Goal: Information Seeking & Learning: Check status

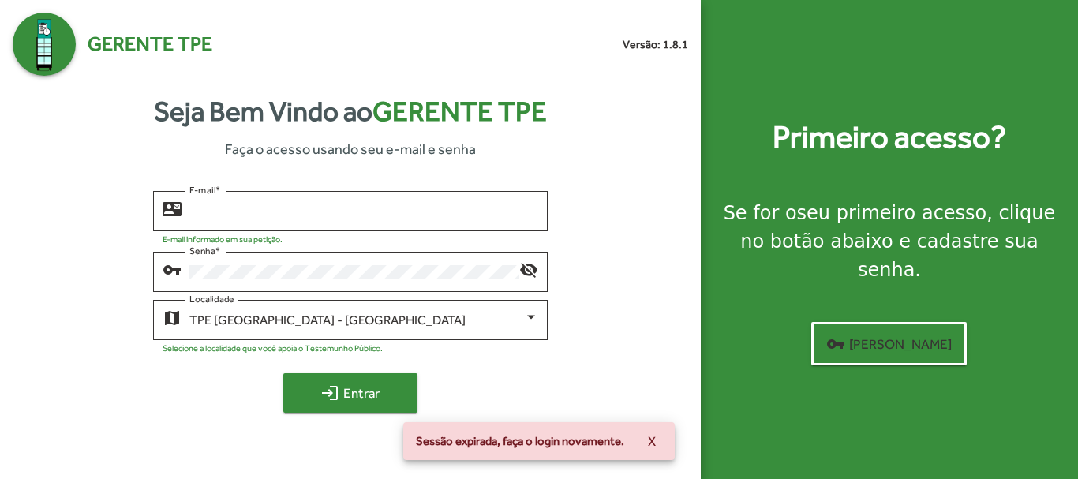
type input "**********"
click at [363, 391] on span "login Entrar" at bounding box center [350, 393] width 106 height 28
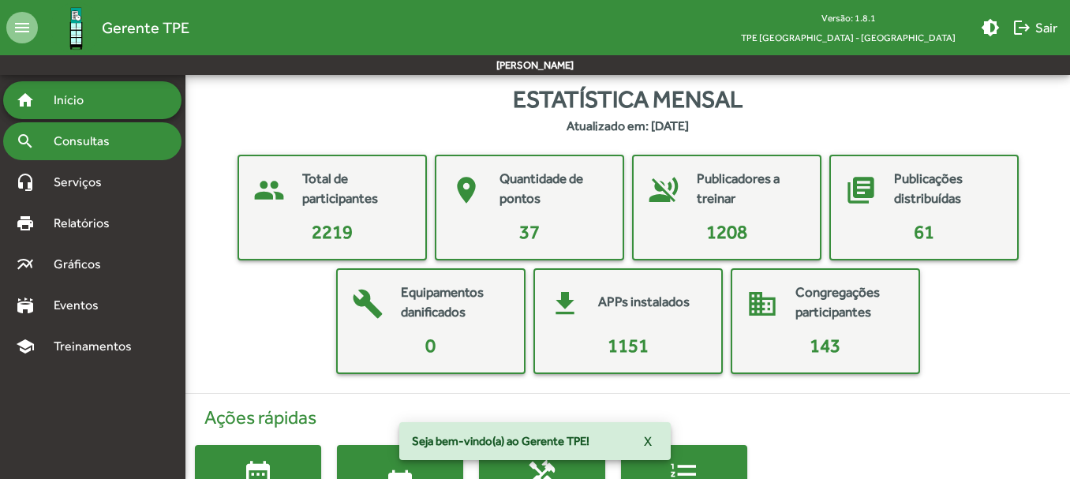
click at [106, 144] on span "Consultas" at bounding box center [87, 141] width 86 height 19
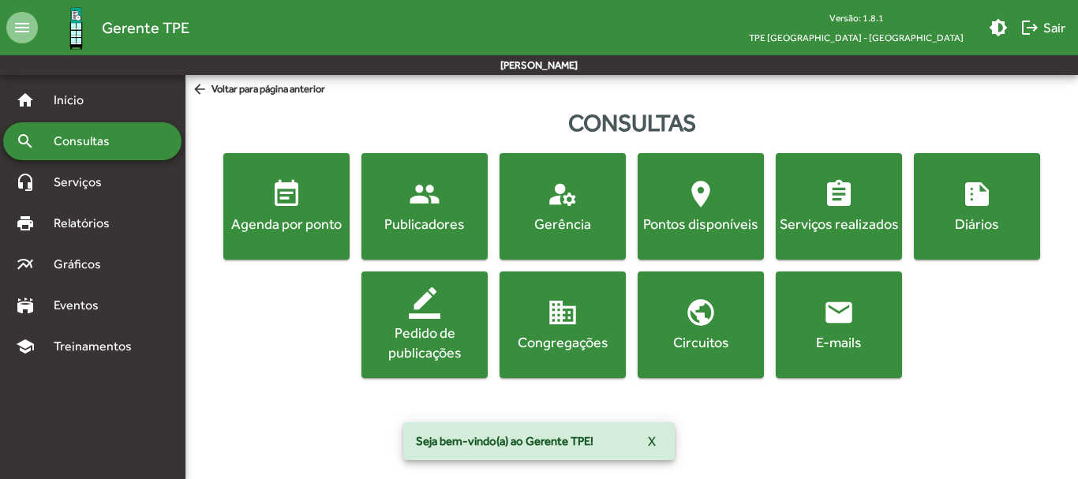
click at [314, 225] on div "Agenda por ponto" at bounding box center [286, 224] width 120 height 20
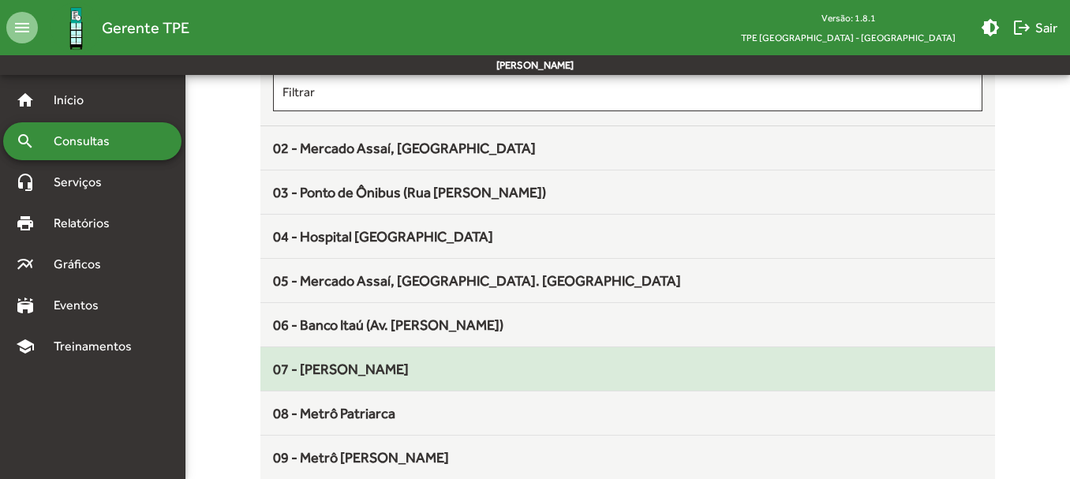
scroll to position [237, 0]
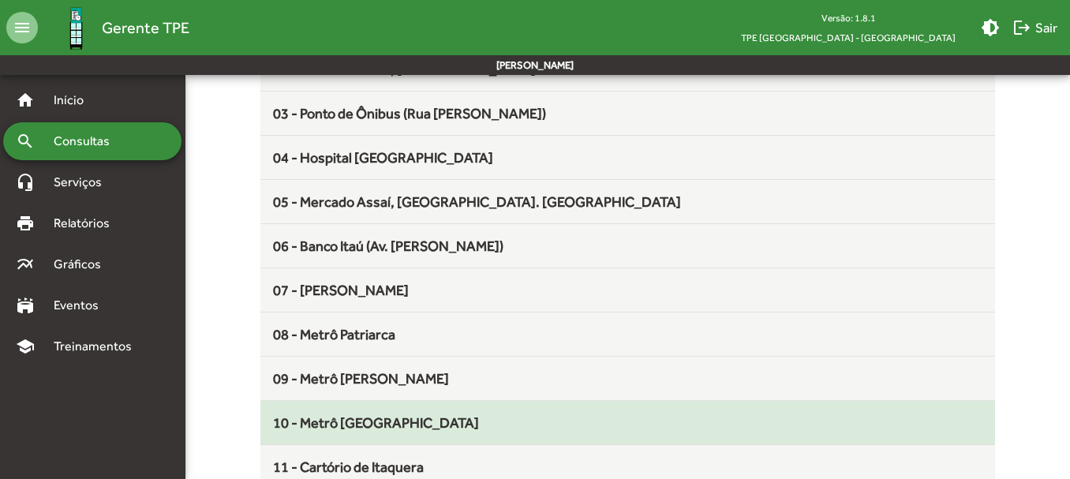
click at [377, 420] on span "10 - Metrô [GEOGRAPHIC_DATA]" at bounding box center [376, 422] width 206 height 17
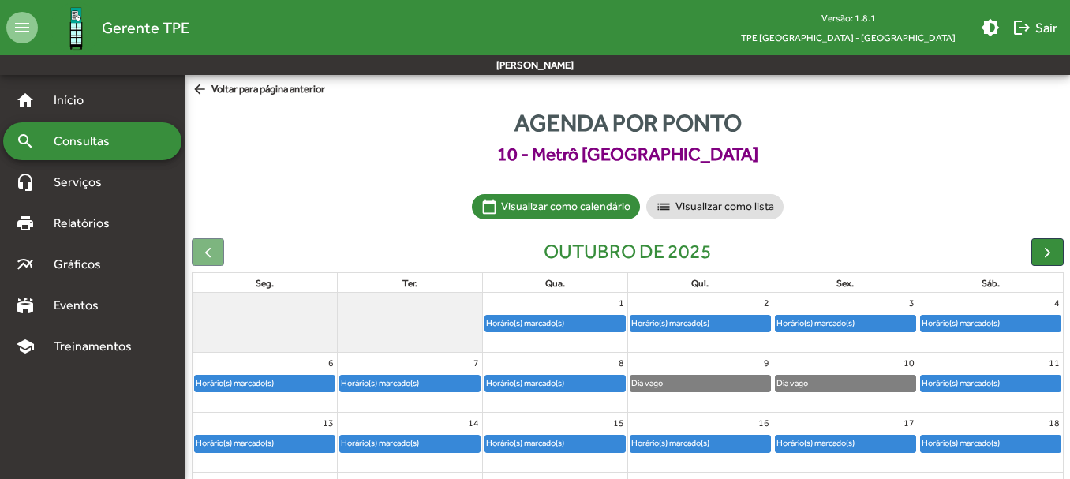
scroll to position [79, 0]
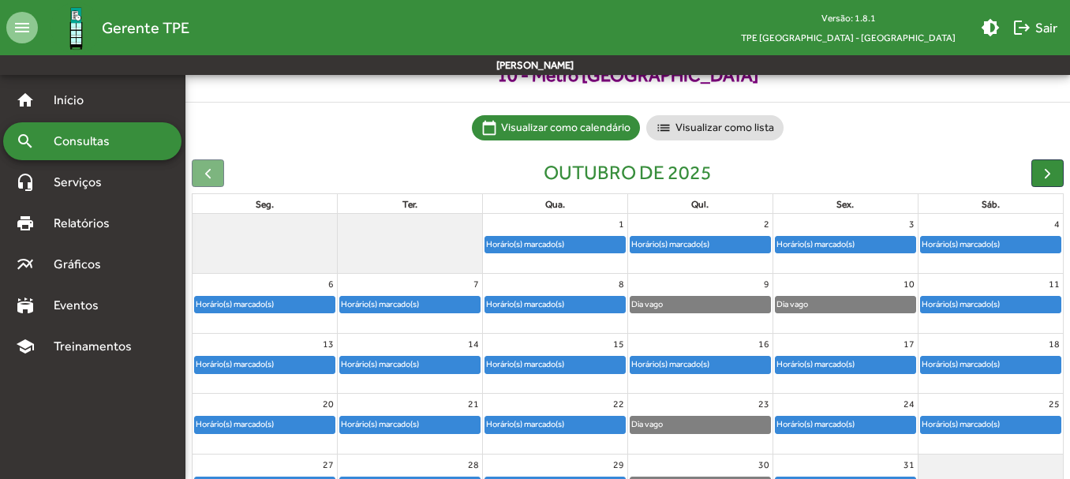
click at [583, 363] on div "Horário(s) marcado(s)" at bounding box center [555, 365] width 140 height 16
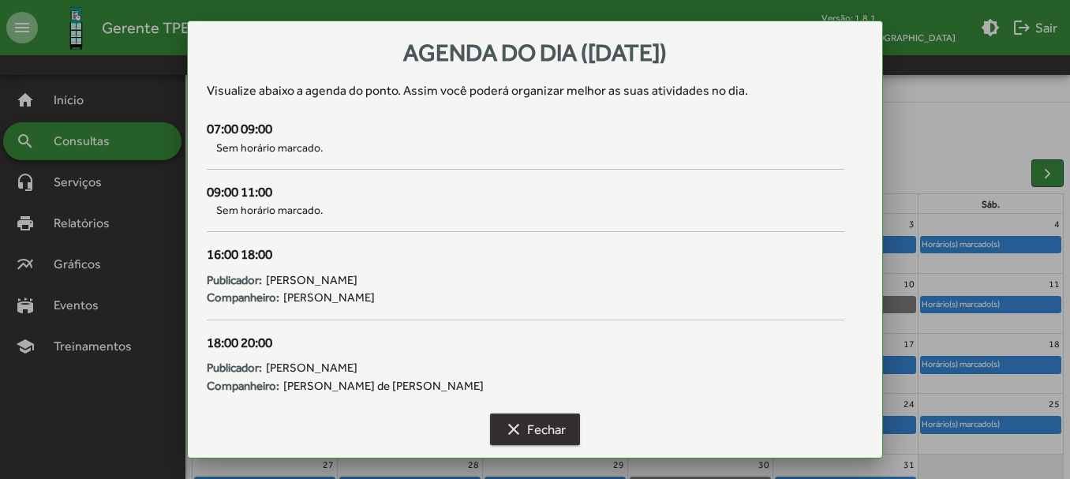
click at [540, 432] on span "clear Fechar" at bounding box center [535, 429] width 62 height 28
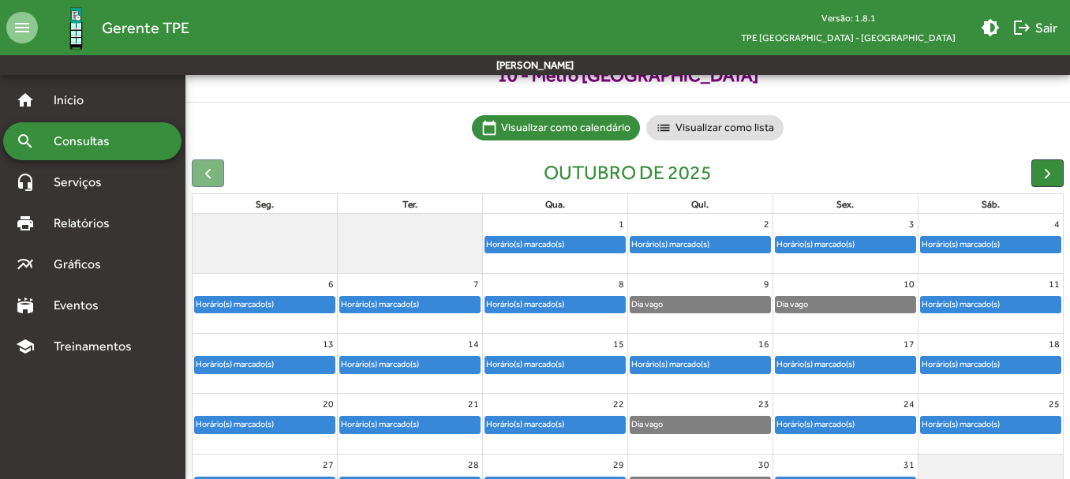
click at [688, 370] on div "Horário(s) marcado(s)" at bounding box center [670, 364] width 80 height 15
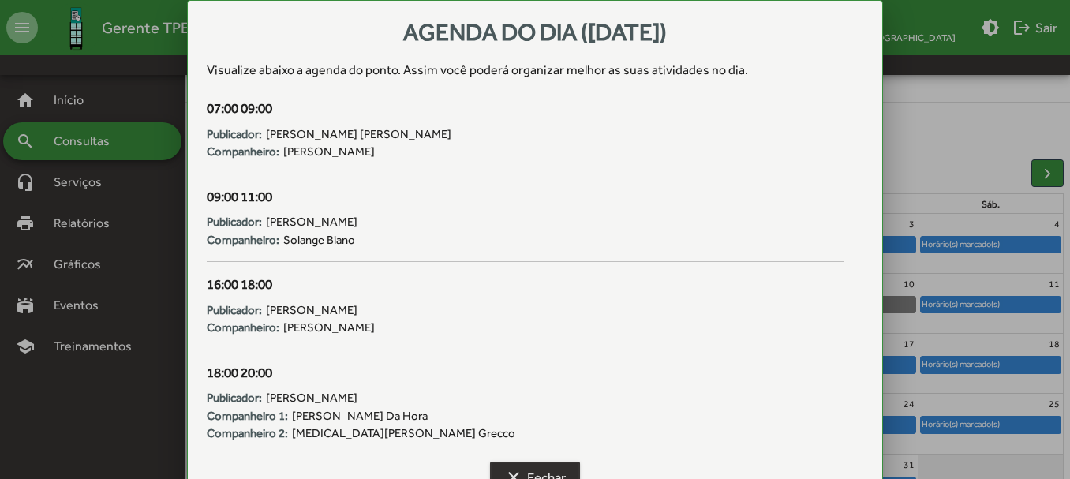
click at [561, 475] on span "clear Fechar" at bounding box center [535, 477] width 62 height 28
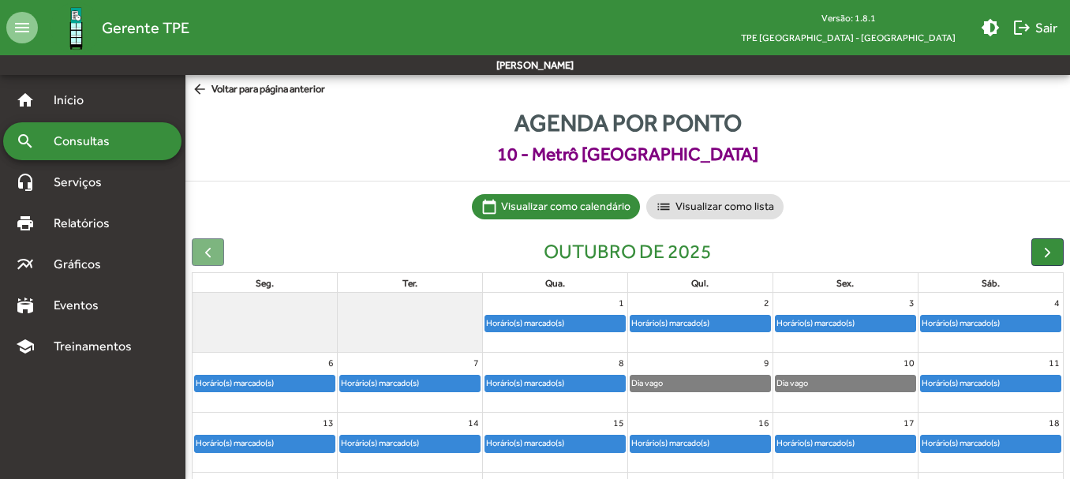
scroll to position [79, 0]
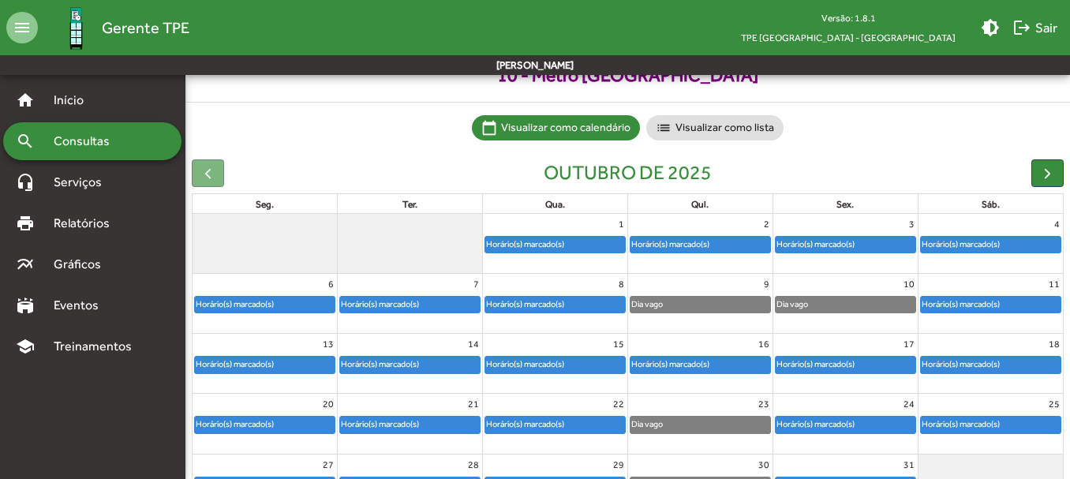
click at [821, 360] on div "Horário(s) marcado(s)" at bounding box center [815, 364] width 80 height 15
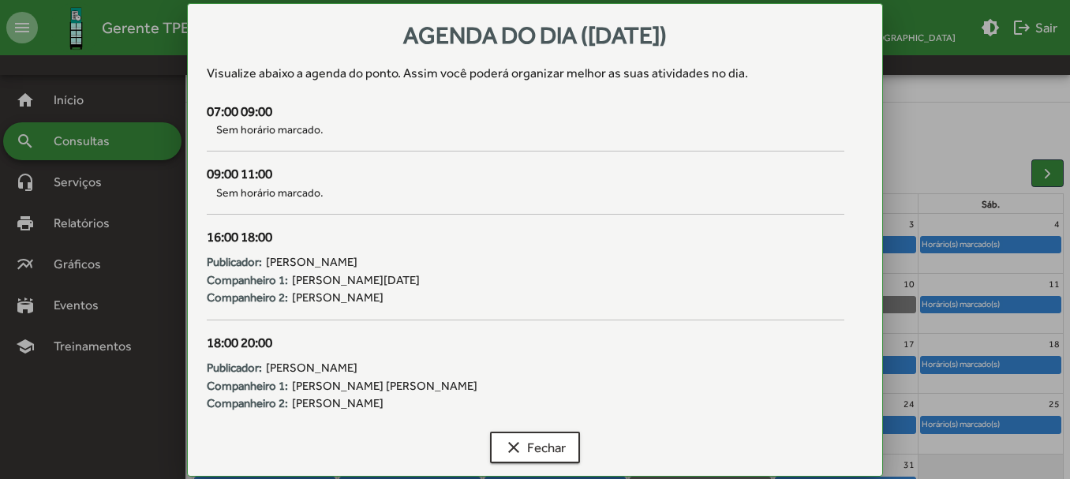
scroll to position [0, 0]
drag, startPoint x: 555, startPoint y: 452, endPoint x: 570, endPoint y: 443, distance: 18.0
click at [559, 449] on span "clear Fechar" at bounding box center [535, 447] width 62 height 28
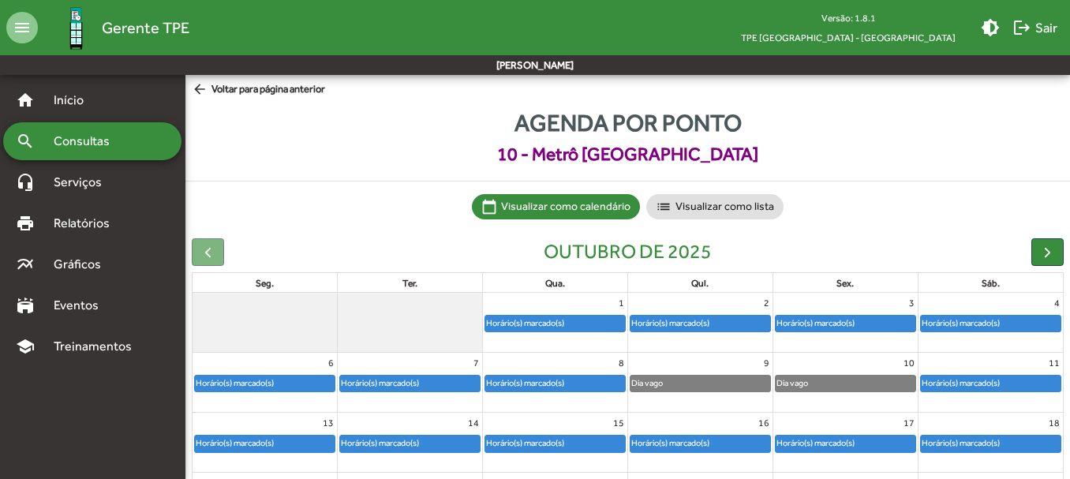
scroll to position [79, 0]
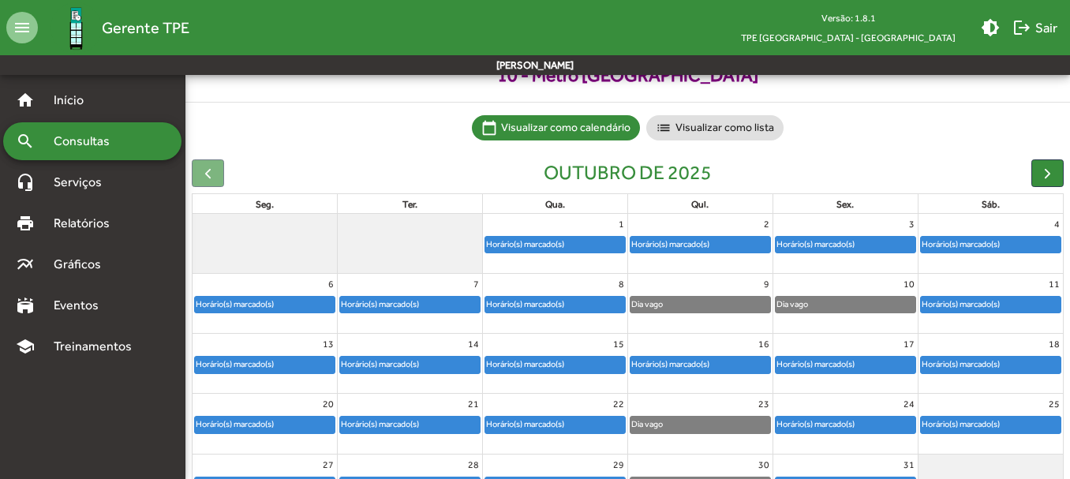
click at [988, 361] on div "Horário(s) marcado(s)" at bounding box center [961, 364] width 80 height 15
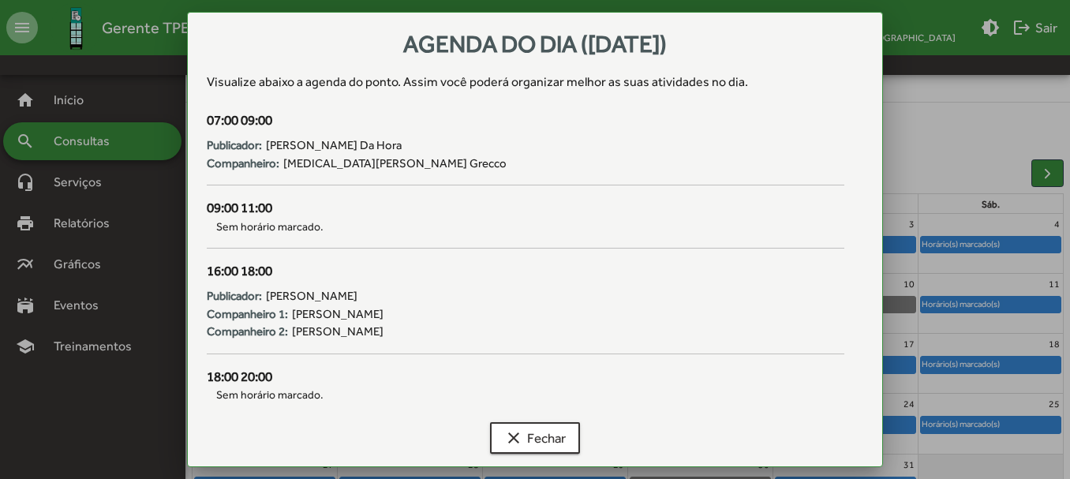
scroll to position [0, 0]
click at [541, 424] on span "clear Fechar" at bounding box center [535, 438] width 62 height 28
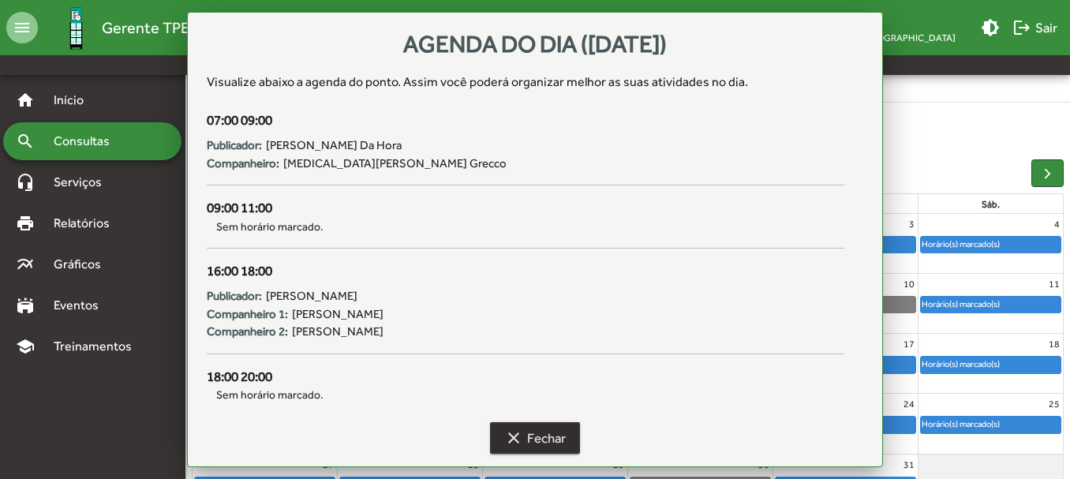
scroll to position [79, 0]
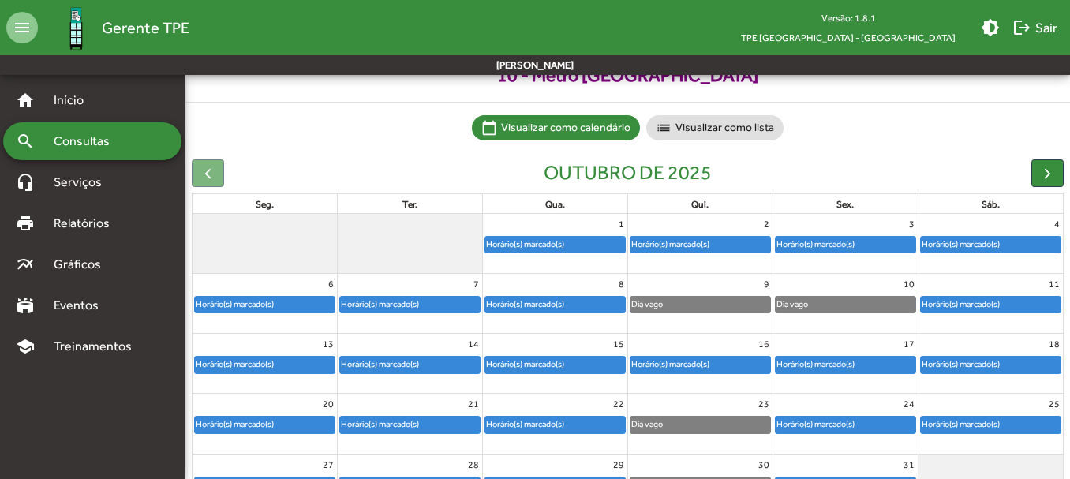
click at [312, 424] on div "Horário(s) marcado(s)" at bounding box center [265, 425] width 140 height 16
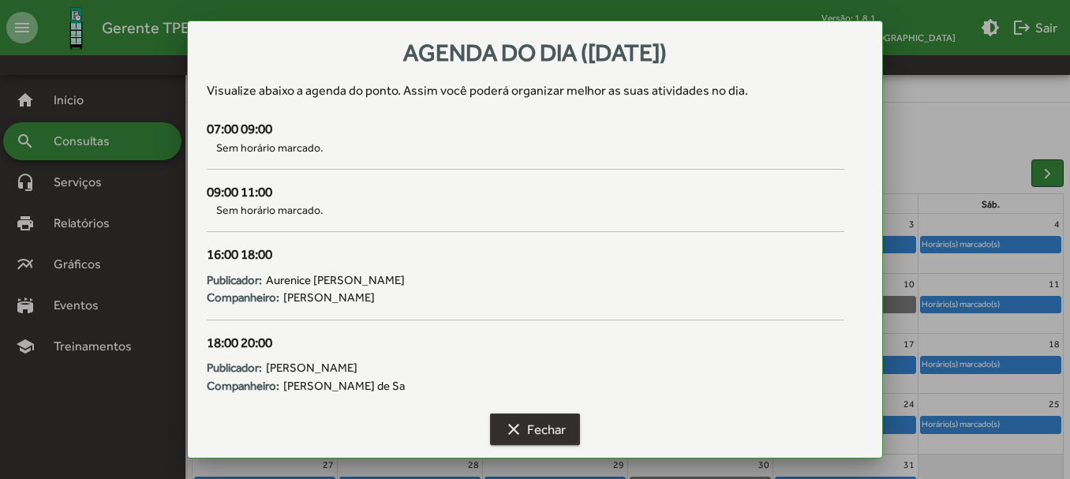
click at [542, 421] on span "clear Fechar" at bounding box center [535, 429] width 62 height 28
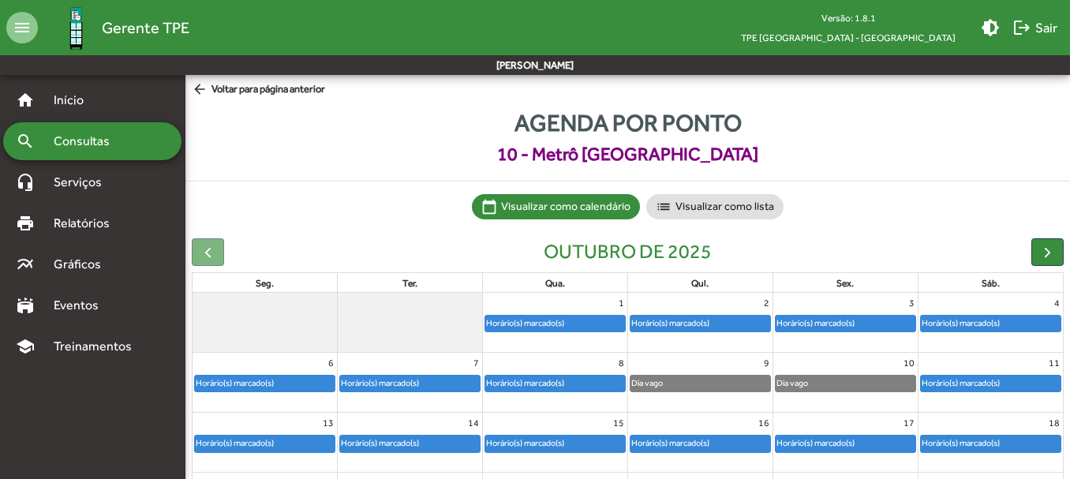
scroll to position [79, 0]
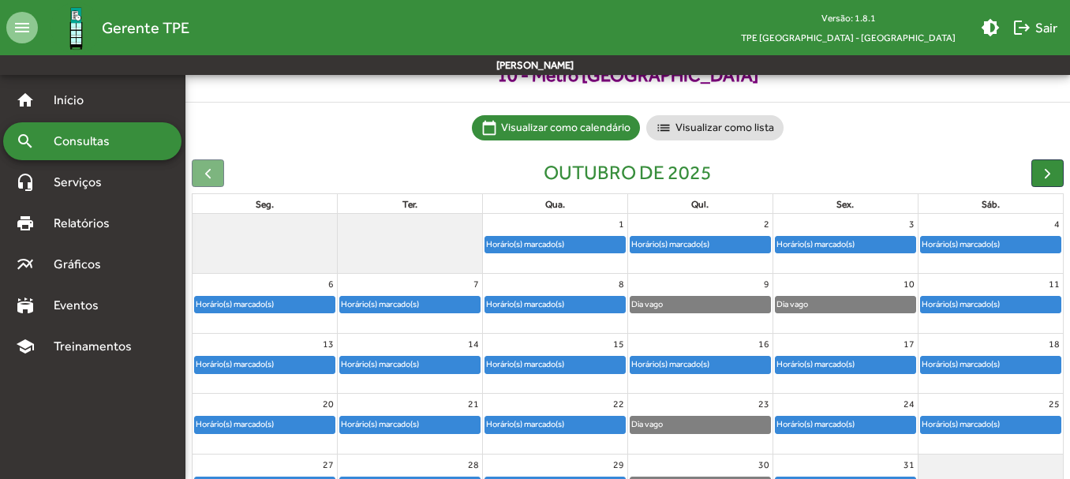
click at [414, 419] on div "Horário(s) marcado(s)" at bounding box center [380, 424] width 80 height 15
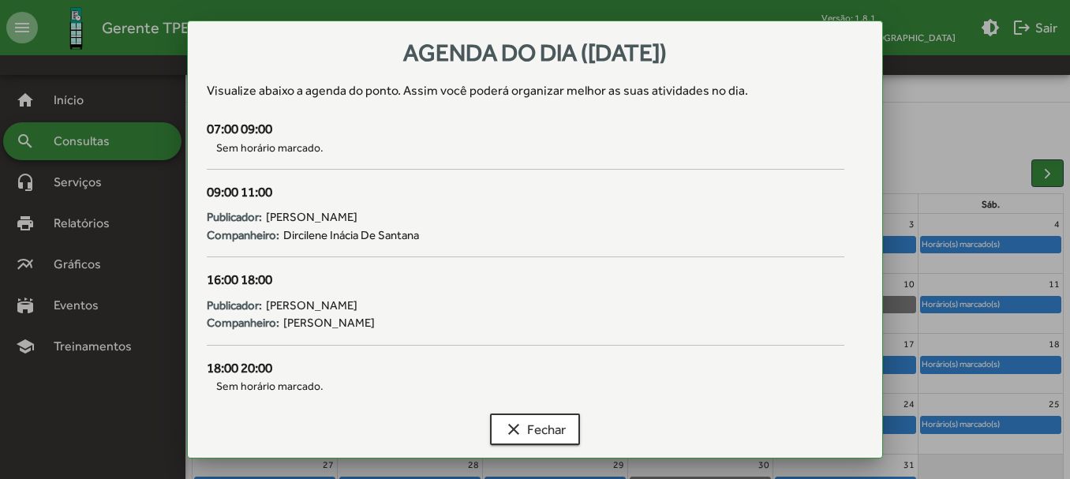
scroll to position [0, 0]
click at [556, 428] on span "clear Fechar" at bounding box center [535, 429] width 62 height 28
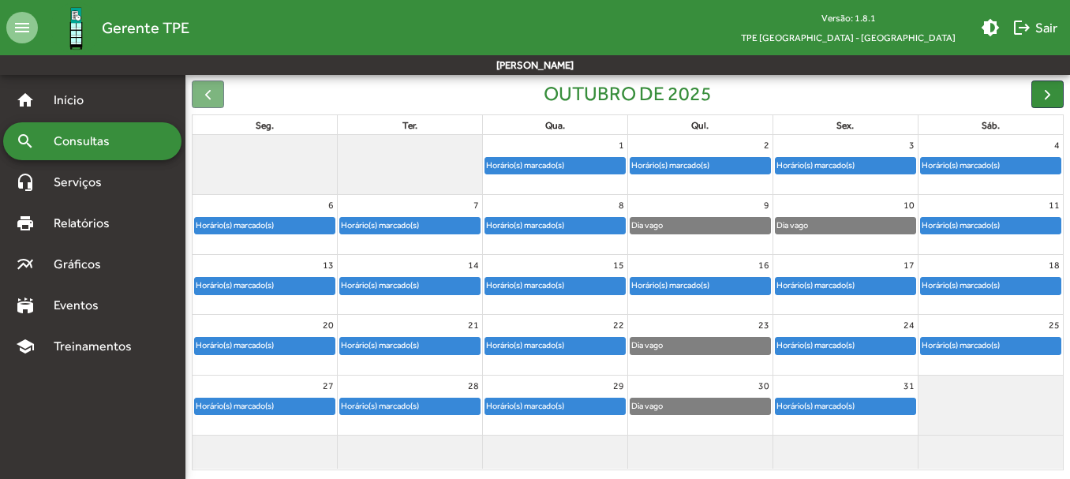
scroll to position [174, 0]
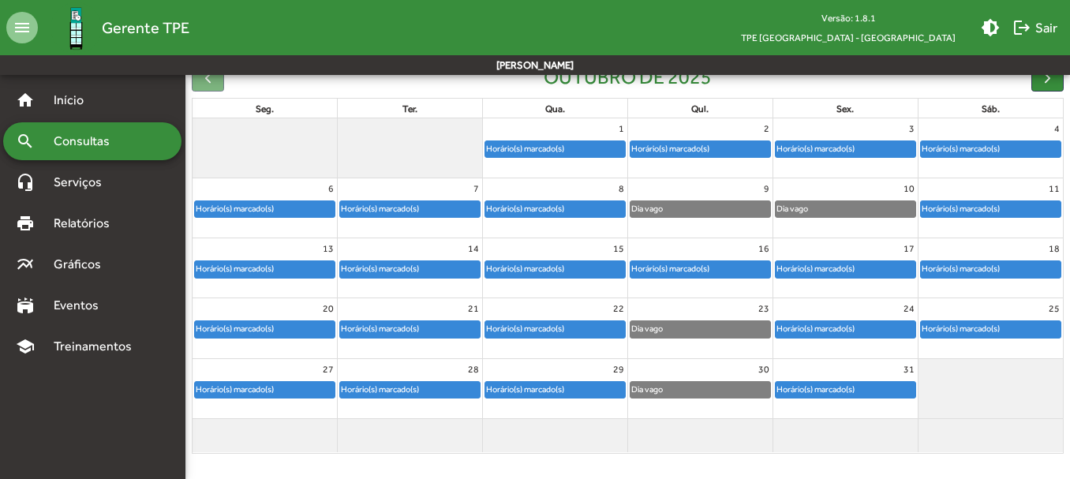
click at [434, 263] on div "Horário(s) marcado(s)" at bounding box center [410, 269] width 140 height 16
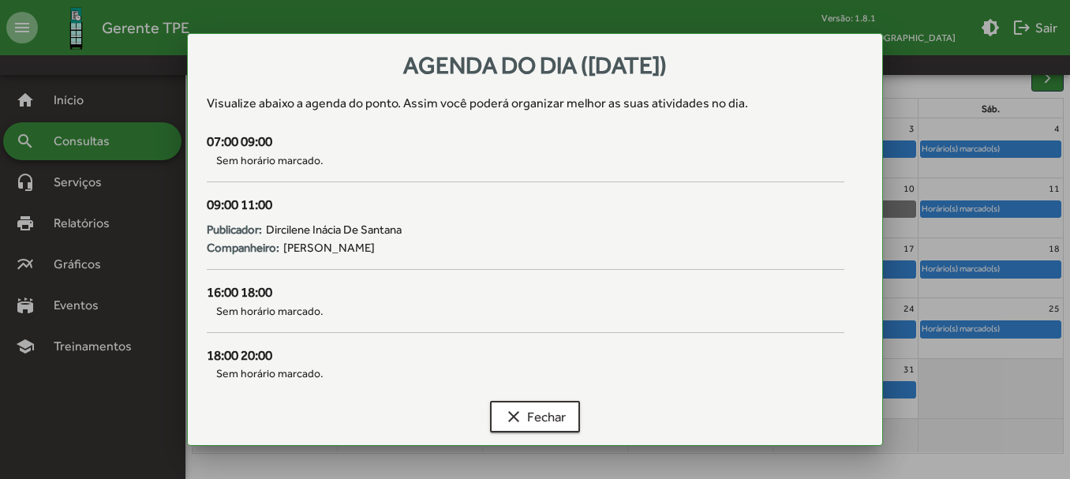
scroll to position [0, 0]
click at [540, 419] on span "clear Fechar" at bounding box center [535, 416] width 62 height 28
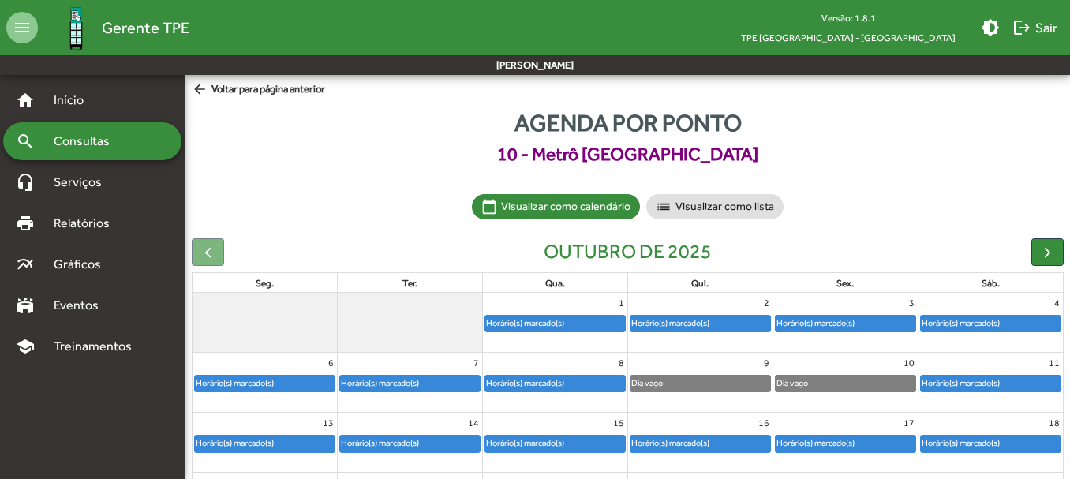
scroll to position [174, 0]
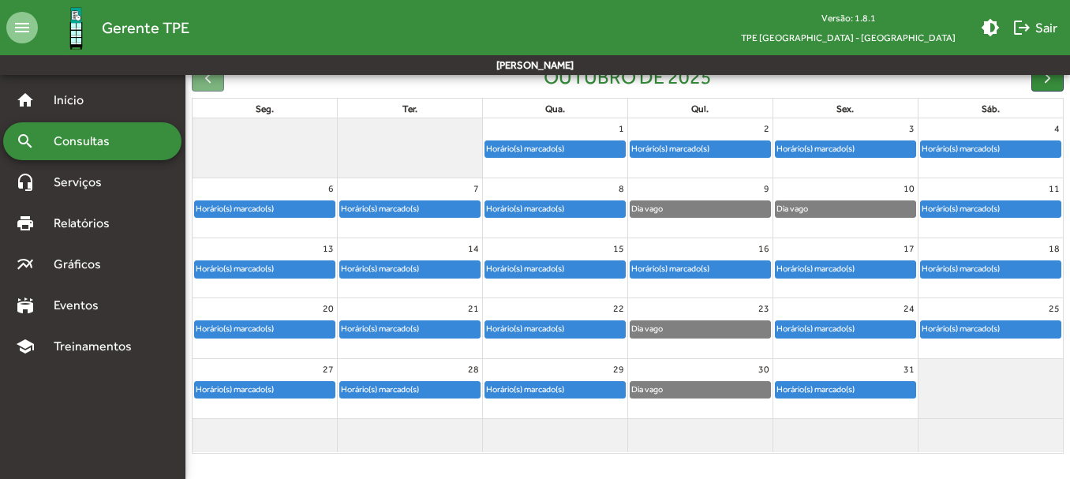
click at [457, 272] on div "Horário(s) marcado(s)" at bounding box center [410, 269] width 140 height 16
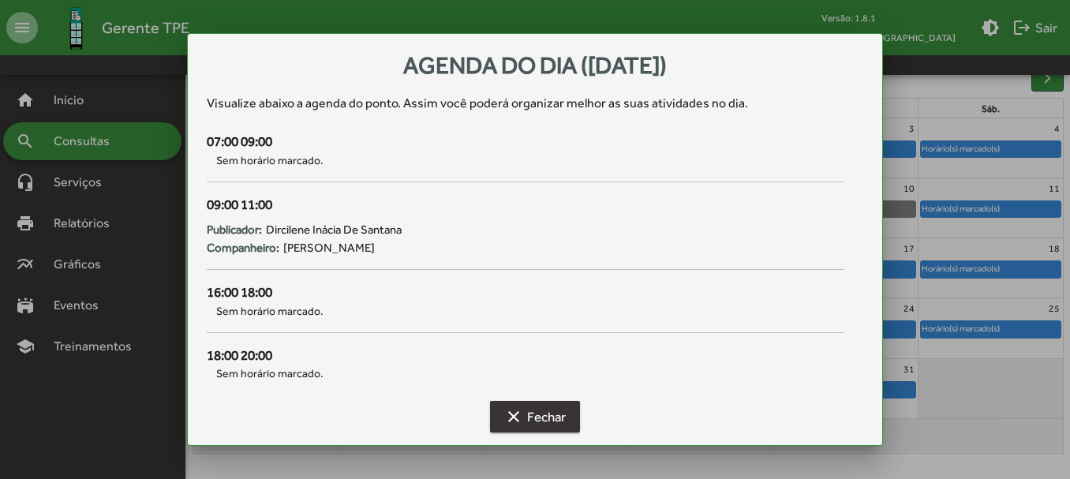
click at [545, 414] on span "clear Fechar" at bounding box center [535, 416] width 62 height 28
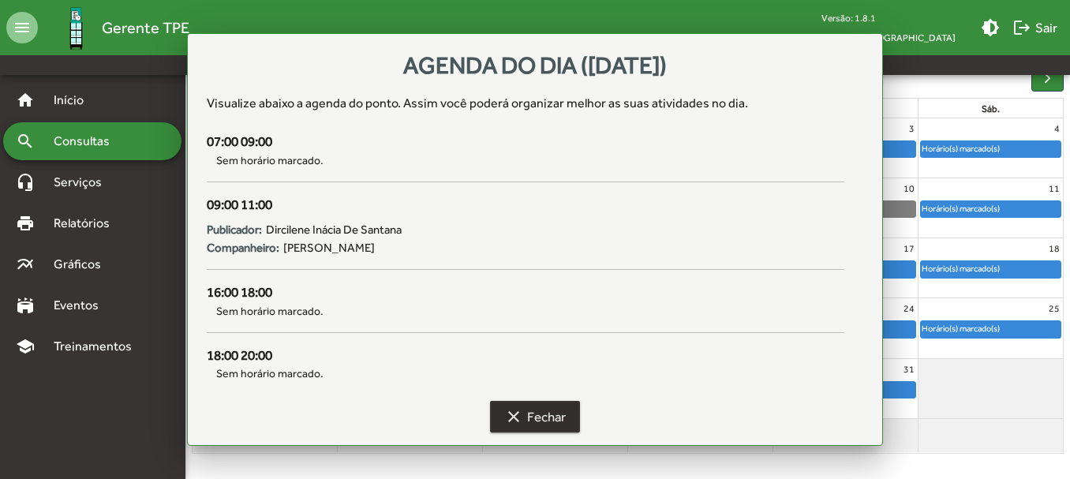
scroll to position [174, 0]
